Goal: Task Accomplishment & Management: Use online tool/utility

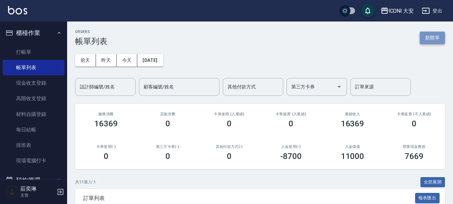
click at [437, 40] on button "新開單" at bounding box center [432, 38] width 25 height 12
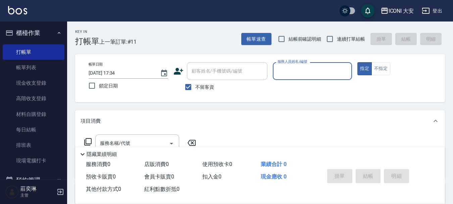
click at [291, 71] on input "服務人員姓名/編號" at bounding box center [312, 71] width 73 height 12
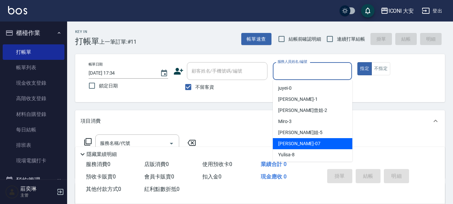
click at [292, 147] on span "[PERSON_NAME] -07" at bounding box center [299, 143] width 42 height 7
type input "[PERSON_NAME]-07"
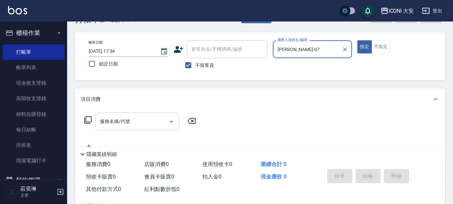
scroll to position [34, 0]
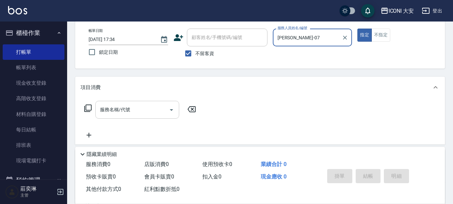
click at [127, 117] on div "服務名稱/代號" at bounding box center [137, 110] width 84 height 18
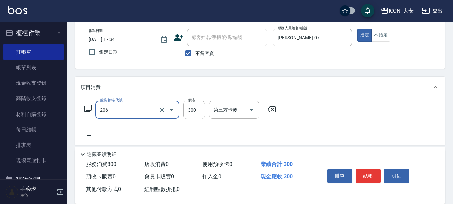
type input "洗髮(206)"
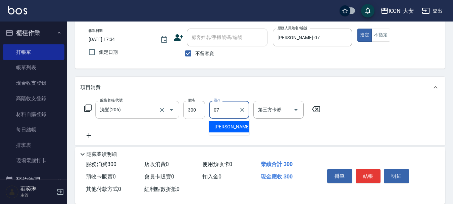
type input "[PERSON_NAME]-07"
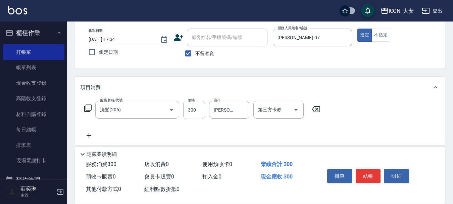
click at [88, 135] on icon at bounding box center [89, 135] width 5 height 5
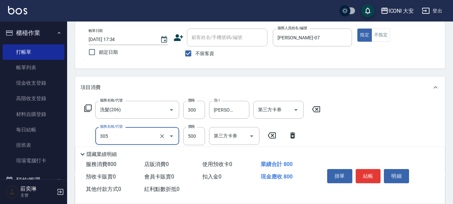
type input "剪髮(305)"
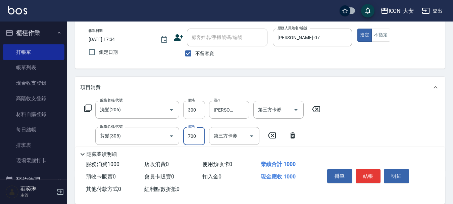
type input "700"
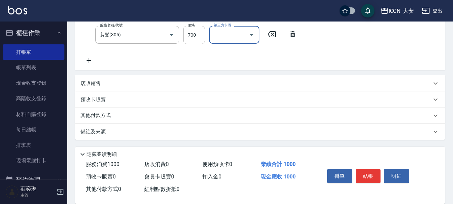
scroll to position [135, 0]
click at [373, 173] on button "結帳" at bounding box center [368, 176] width 25 height 14
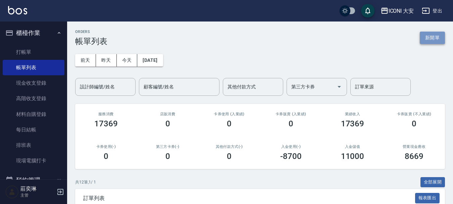
click at [428, 41] on button "新開單" at bounding box center [432, 38] width 25 height 12
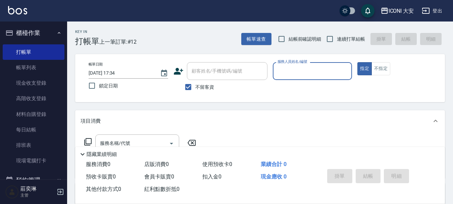
click at [325, 72] on input "服務人員姓名/編號" at bounding box center [312, 71] width 73 height 12
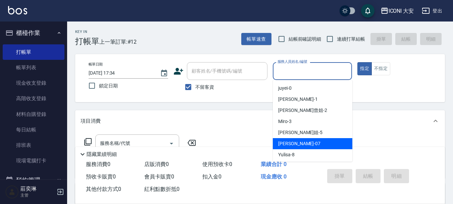
click at [305, 141] on div "[PERSON_NAME] -07" at bounding box center [313, 143] width 80 height 11
type input "[PERSON_NAME]-07"
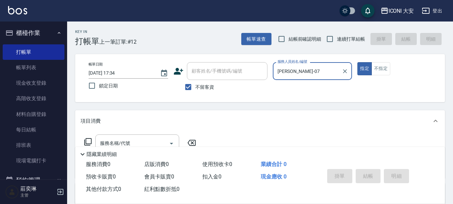
scroll to position [34, 0]
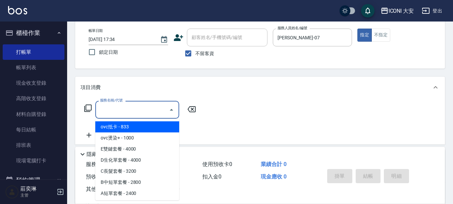
click at [138, 107] on input "服務名稱/代號" at bounding box center [132, 110] width 68 height 12
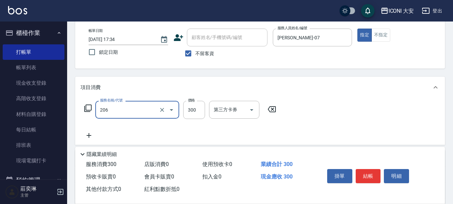
type input "洗髮(206)"
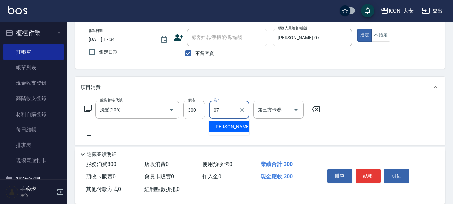
type input "[PERSON_NAME]-07"
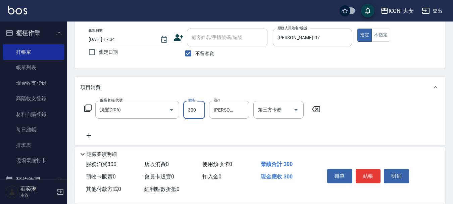
click at [195, 112] on input "300" at bounding box center [194, 110] width 22 height 18
type input "405"
click at [197, 112] on input "405" at bounding box center [194, 110] width 22 height 18
click at [152, 109] on input "洗髮(206)" at bounding box center [127, 110] width 59 height 12
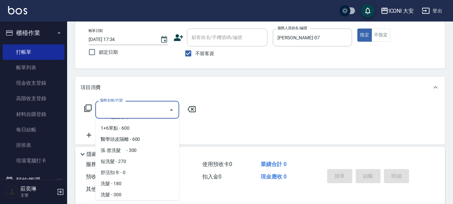
scroll to position [3, 0]
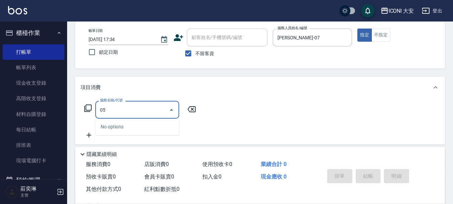
type input "0"
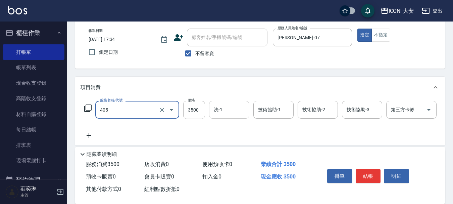
type input "雕塑燙.離子燙(405)"
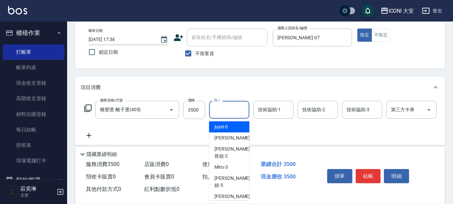
click at [239, 111] on input "洗-1" at bounding box center [229, 110] width 34 height 12
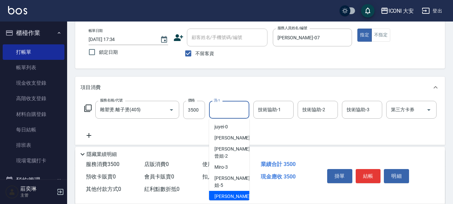
click at [234, 193] on span "[PERSON_NAME] -07" at bounding box center [235, 196] width 42 height 7
type input "[PERSON_NAME]-07"
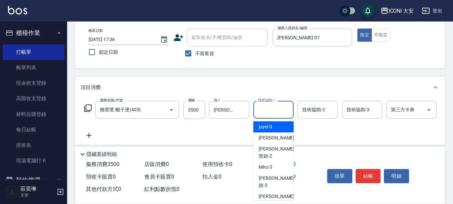
click at [271, 107] on input "技術協助-1" at bounding box center [273, 110] width 34 height 12
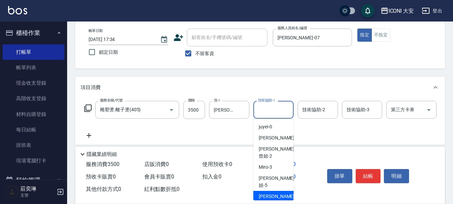
click at [270, 193] on span "[PERSON_NAME] -07" at bounding box center [280, 196] width 42 height 7
type input "[PERSON_NAME]-07"
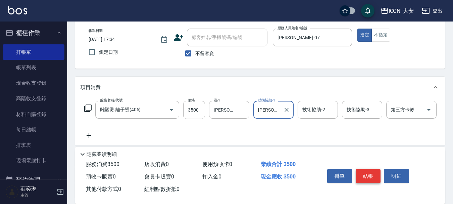
click at [367, 172] on button "結帳" at bounding box center [368, 176] width 25 height 14
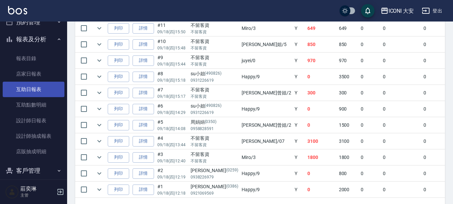
scroll to position [168, 0]
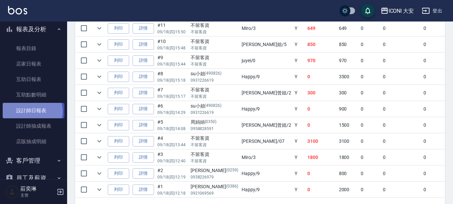
click at [31, 111] on link "設計師日報表" at bounding box center [34, 110] width 62 height 15
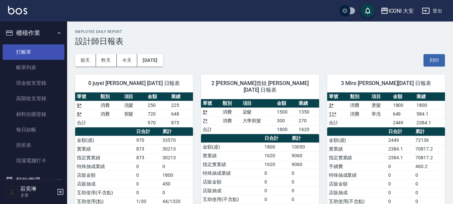
click at [28, 53] on link "打帳單" at bounding box center [34, 51] width 62 height 15
